Goal: Check status: Check status

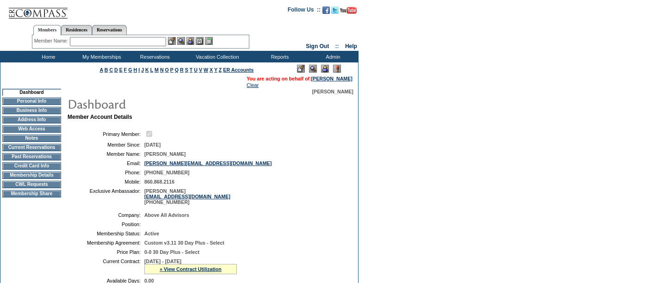
scroll to position [463, 0]
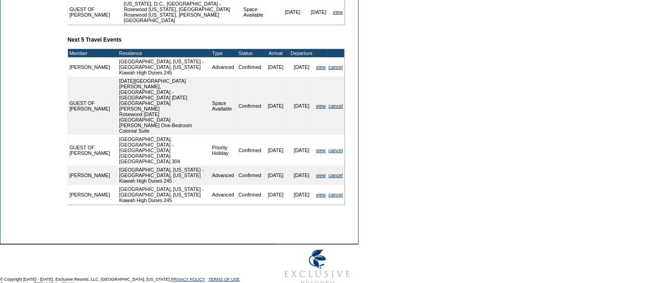
click at [238, 185] on td "Confirmed" at bounding box center [250, 194] width 25 height 19
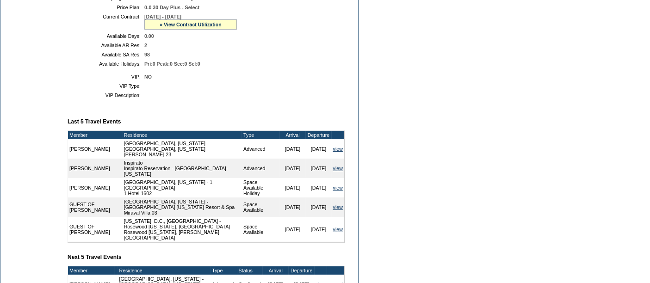
scroll to position [244, 0]
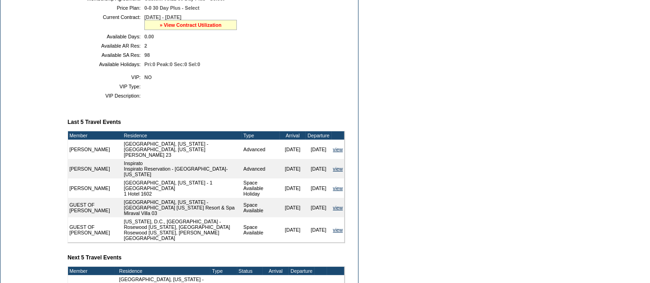
click at [185, 25] on link "» View Contract Utilization" at bounding box center [191, 25] width 62 height 6
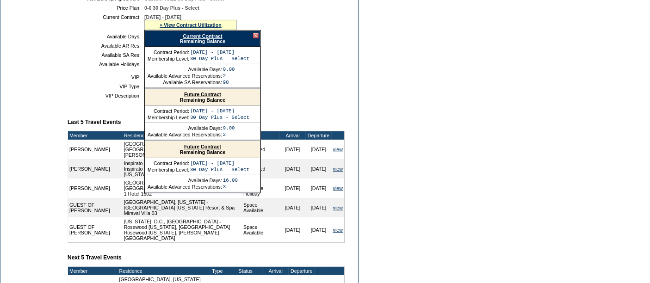
click at [198, 144] on link "Future Contract" at bounding box center [202, 147] width 37 height 6
click at [33, 66] on td "Dashboard Personal Info Business Info Address Info Web Access Notes Current Res…" at bounding box center [31, 150] width 63 height 612
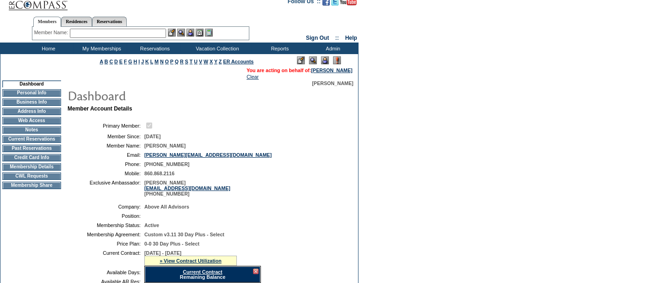
scroll to position [0, 0]
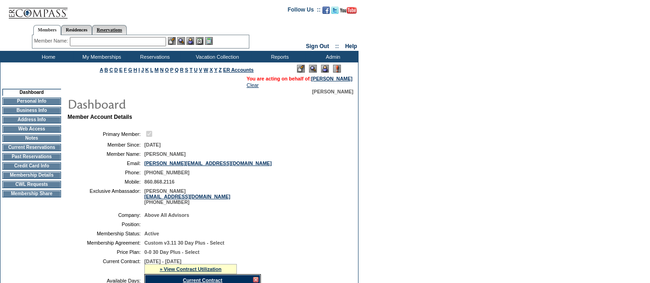
click at [127, 30] on link "Reservations" at bounding box center [109, 30] width 35 height 10
click at [100, 41] on input "text" at bounding box center [88, 41] width 41 height 9
paste input "1818513"
type input "1818513"
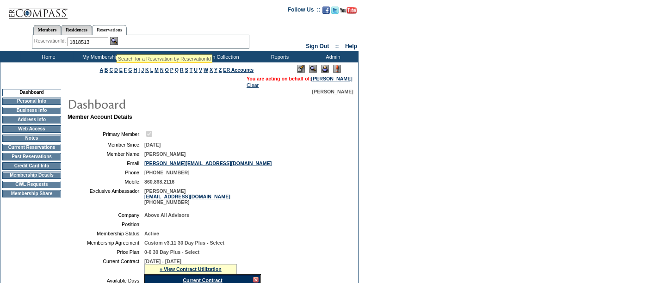
click at [118, 44] on img at bounding box center [114, 41] width 8 height 8
